Goal: Transaction & Acquisition: Purchase product/service

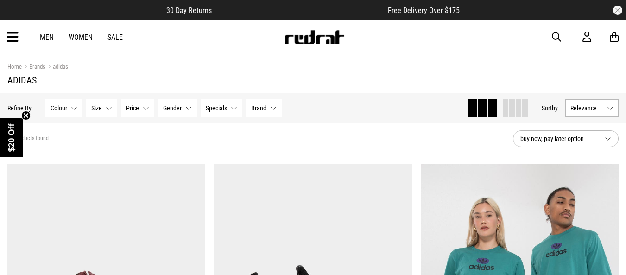
click at [48, 36] on link "Men" at bounding box center [47, 37] width 14 height 9
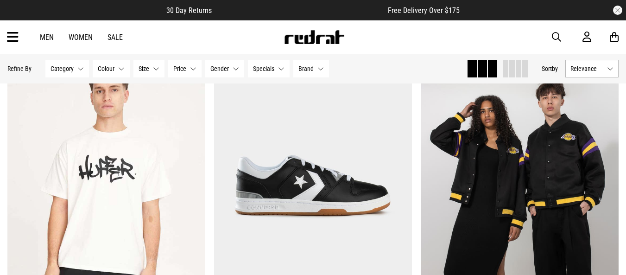
scroll to position [2559, 0]
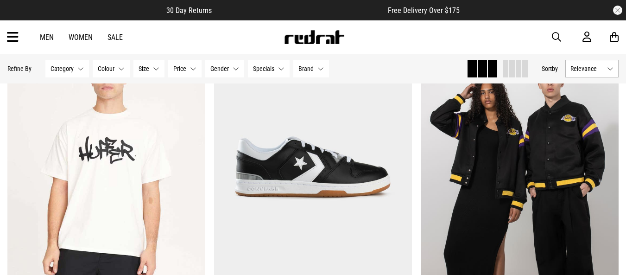
click at [115, 34] on link "Sale" at bounding box center [115, 37] width 15 height 9
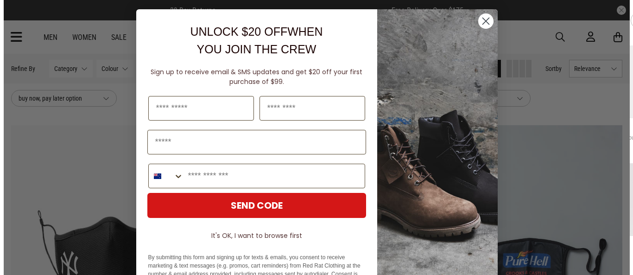
scroll to position [1085, 0]
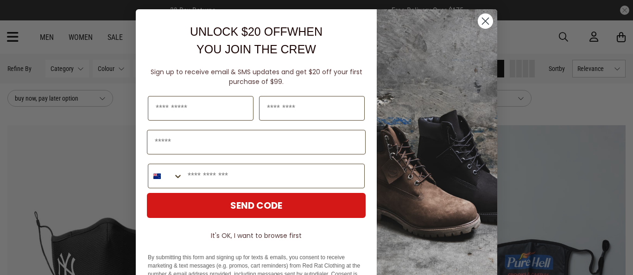
click at [241, 235] on button "It's OK, I want to browse first" at bounding box center [256, 235] width 219 height 17
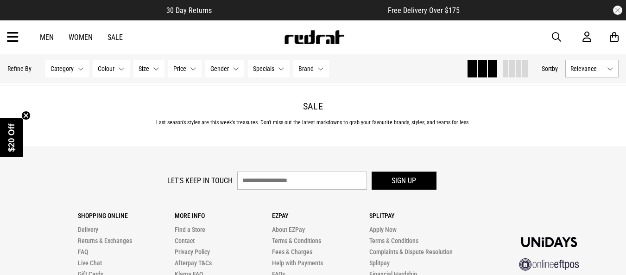
scroll to position [3004, 0]
